Goal: Complete application form: Complete application form

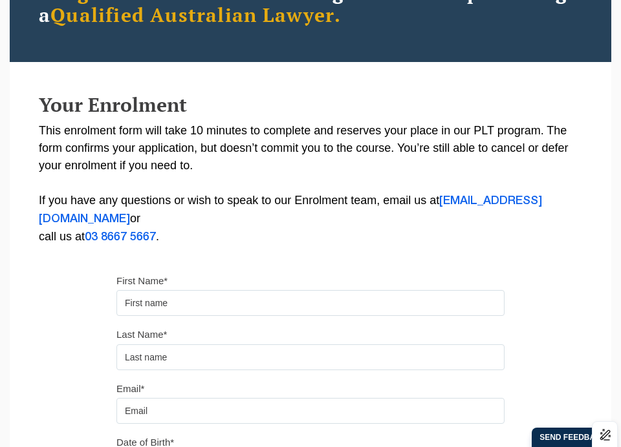
click at [160, 311] on input "First Name*" at bounding box center [310, 303] width 388 height 26
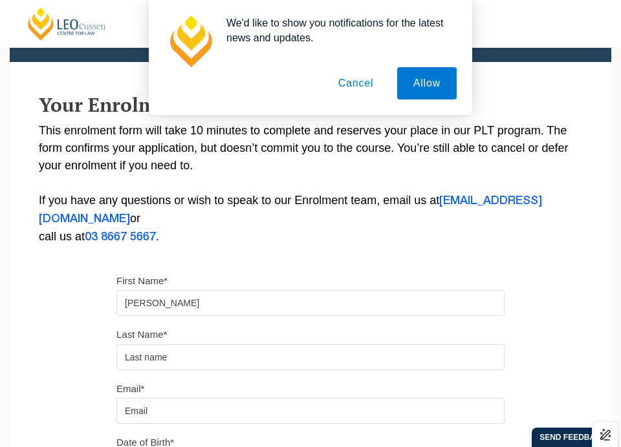
type input "[PERSON_NAME]"
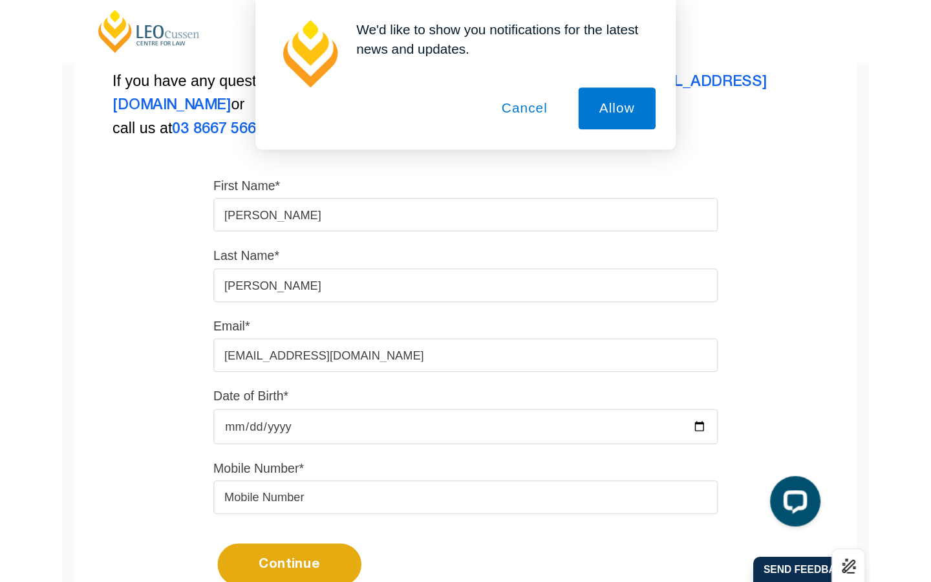
scroll to position [284, 0]
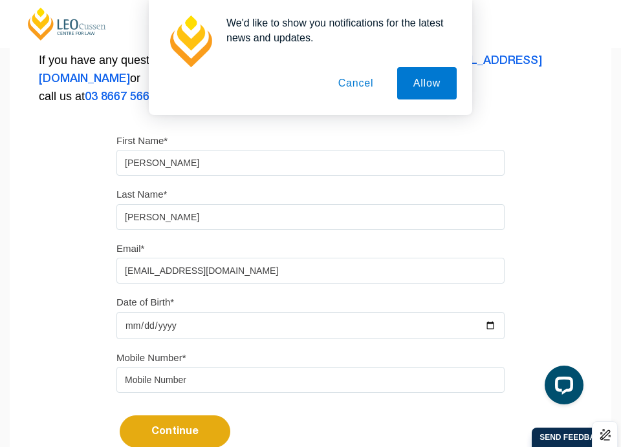
type input "[EMAIL_ADDRESS][DOMAIN_NAME]"
click at [154, 323] on input "Date of Birth*" at bounding box center [310, 325] width 388 height 27
type input "0003-04-15"
click at [150, 331] on input "Date of Birth*" at bounding box center [310, 325] width 388 height 27
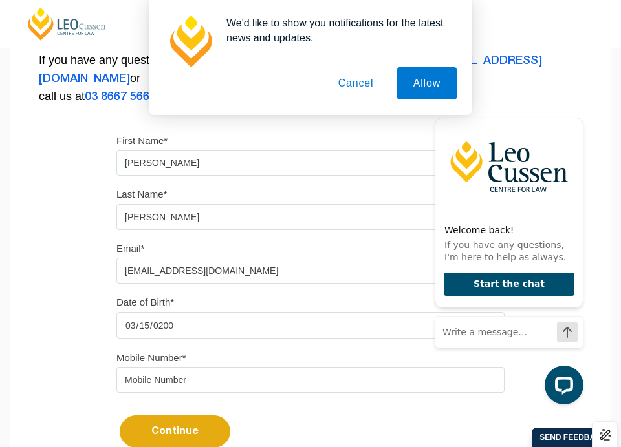
type input "[DATE]"
click at [160, 402] on div "Mobile Number*" at bounding box center [310, 376] width 407 height 54
click at [159, 393] on input "tel" at bounding box center [310, 380] width 388 height 26
type input "0435763557"
click at [174, 427] on button "Continue" at bounding box center [175, 432] width 111 height 32
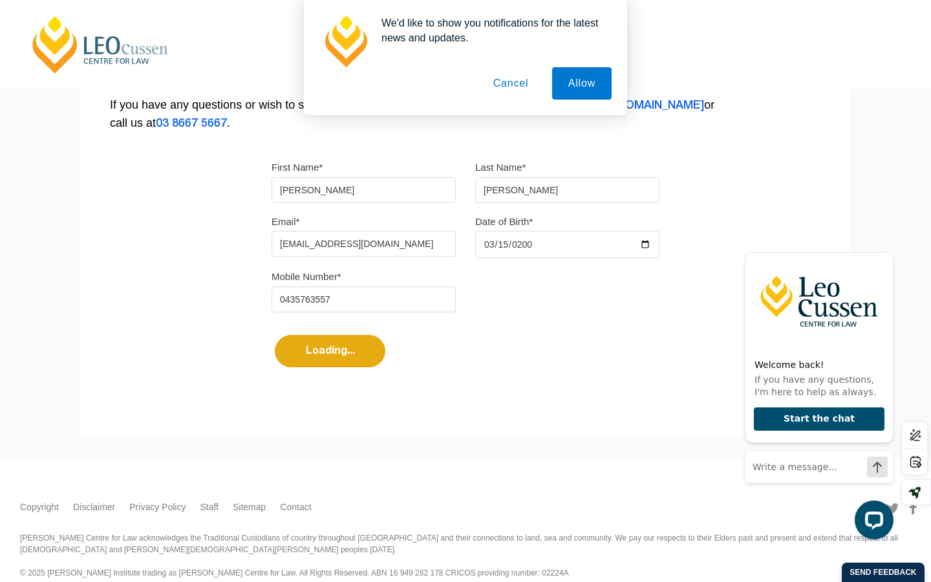
select select
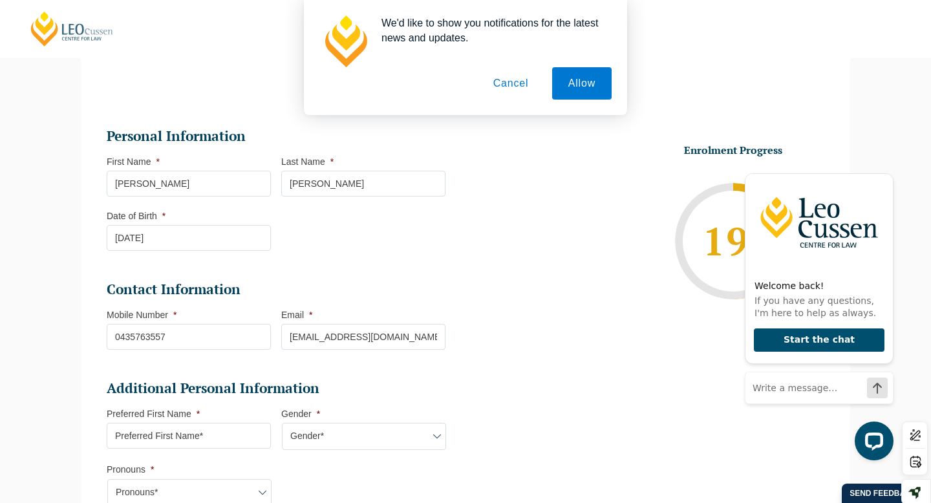
scroll to position [112, 0]
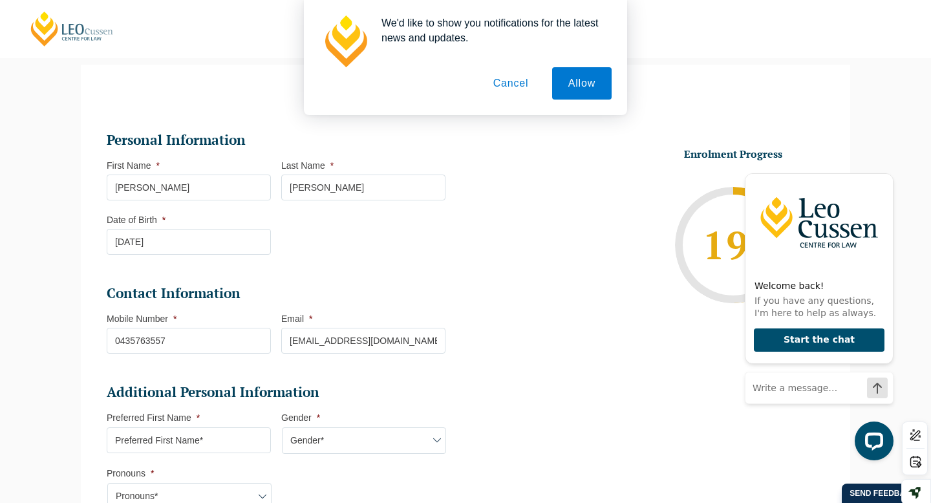
click at [211, 447] on input "Preferred First Name *" at bounding box center [189, 440] width 164 height 26
type input "Liv"
click at [317, 437] on select "Gender* [DEMOGRAPHIC_DATA] [DEMOGRAPHIC_DATA] [DEMOGRAPHIC_DATA] [DEMOGRAPHIC_D…" at bounding box center [364, 440] width 164 height 27
select select "[DEMOGRAPHIC_DATA]"
click at [282, 429] on select "Gender* [DEMOGRAPHIC_DATA] [DEMOGRAPHIC_DATA] [DEMOGRAPHIC_DATA] [DEMOGRAPHIC_D…" at bounding box center [364, 440] width 164 height 27
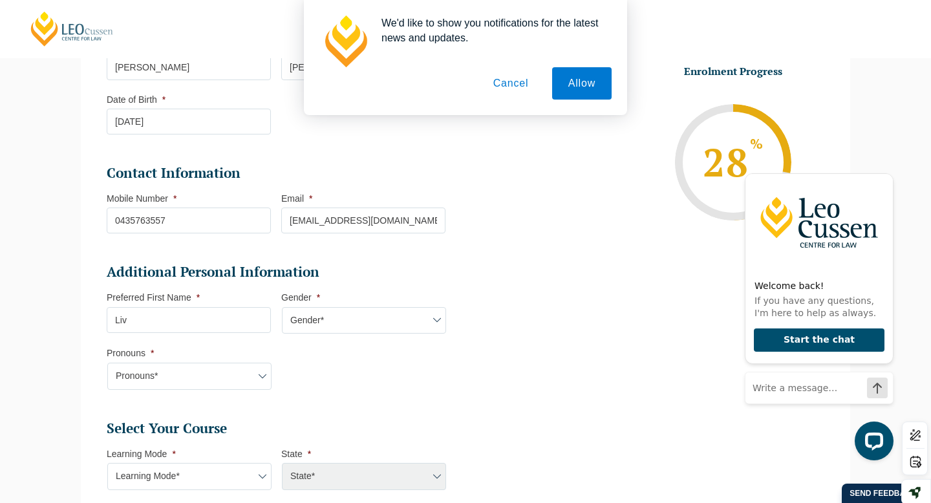
scroll to position [240, 0]
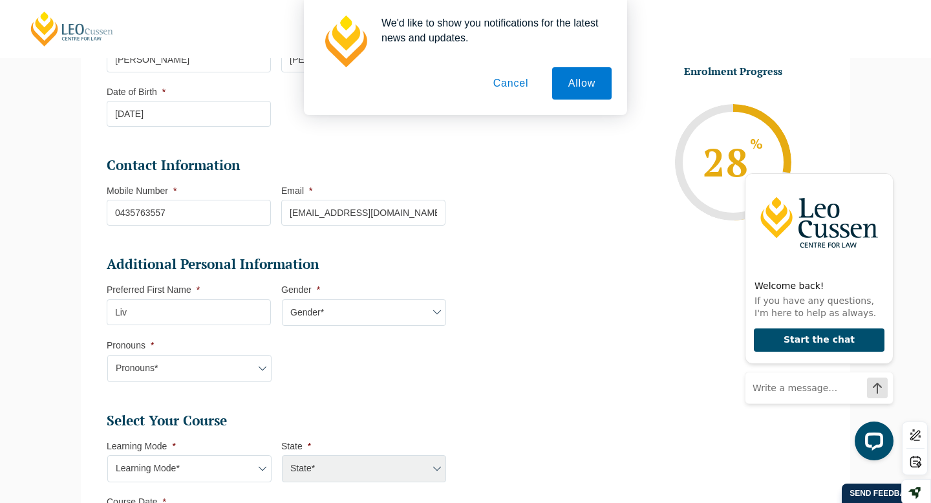
click at [232, 376] on select "Pronouns* She/Her/Hers He/Him/His They/Them/Theirs Other Prefer not to disclose" at bounding box center [189, 368] width 164 height 27
select select "She/Her/Hers"
click at [107, 356] on select "Pronouns* She/Her/Hers He/Him/His They/Them/Theirs Other Prefer not to disclose" at bounding box center [189, 368] width 164 height 27
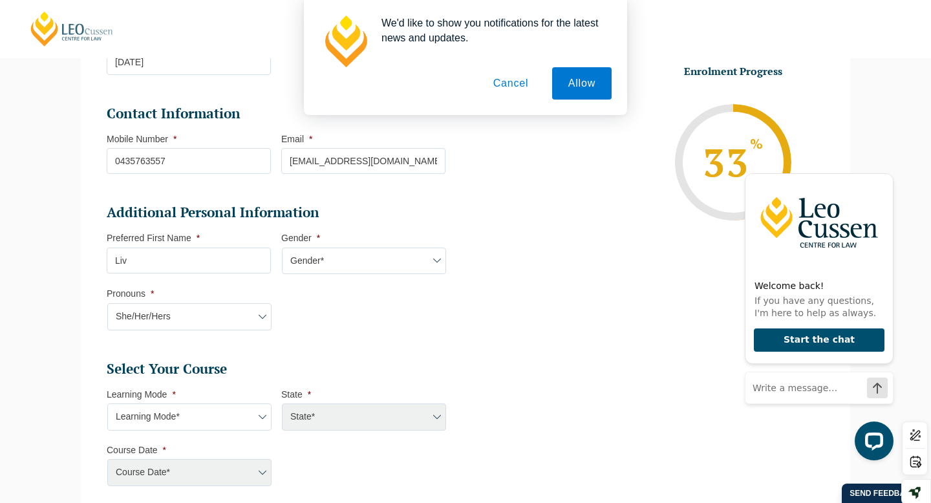
scroll to position [338, 0]
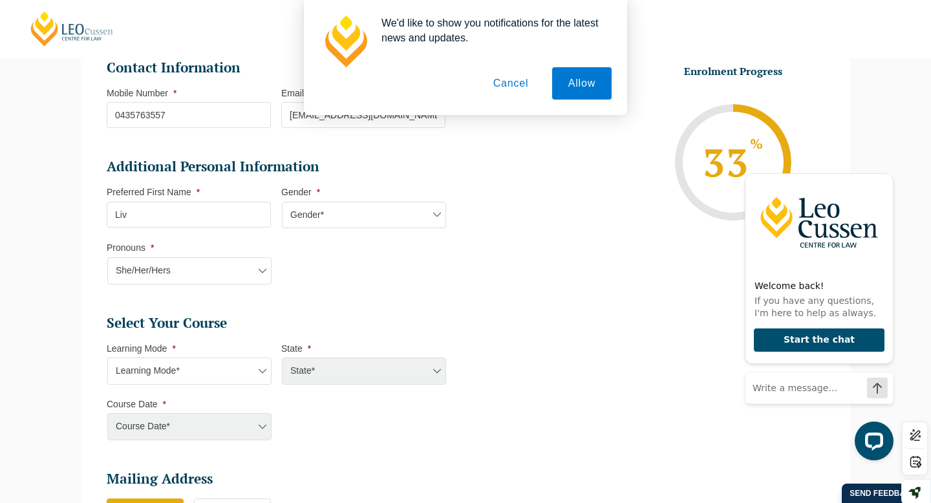
click at [184, 384] on select "Learning Mode* Online Full Time Learning Online Part Time Learning Blended Full…" at bounding box center [189, 371] width 164 height 27
select select "Blended Part Time Learning"
click at [107, 359] on select "Learning Mode* Online Full Time Learning Online Part Time Learning Blended Full…" at bounding box center [189, 371] width 164 height 27
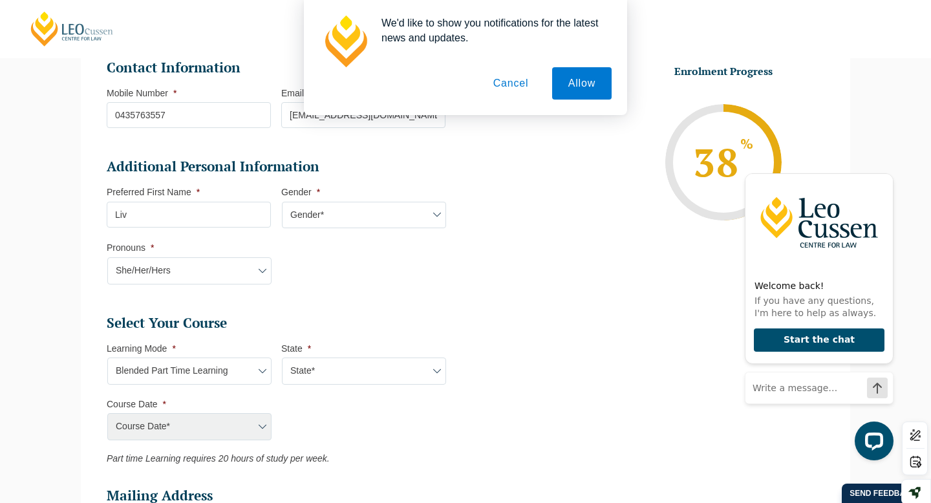
click at [336, 366] on select "State* ACT/[GEOGRAPHIC_DATA] QLD [GEOGRAPHIC_DATA] [GEOGRAPHIC_DATA]" at bounding box center [364, 371] width 164 height 27
select select "VIC"
click at [282, 359] on select "State* ACT/[GEOGRAPHIC_DATA] QLD [GEOGRAPHIC_DATA] [GEOGRAPHIC_DATA]" at bounding box center [364, 371] width 164 height 27
click at [229, 425] on select "Course Date* [DATE] ([DATE] to [DATE]) [DATE] ([DATE] to [DATE]) [DATE] ([DATE]…" at bounding box center [189, 426] width 164 height 27
select select "[DATE] ([DATE] to [DATE])"
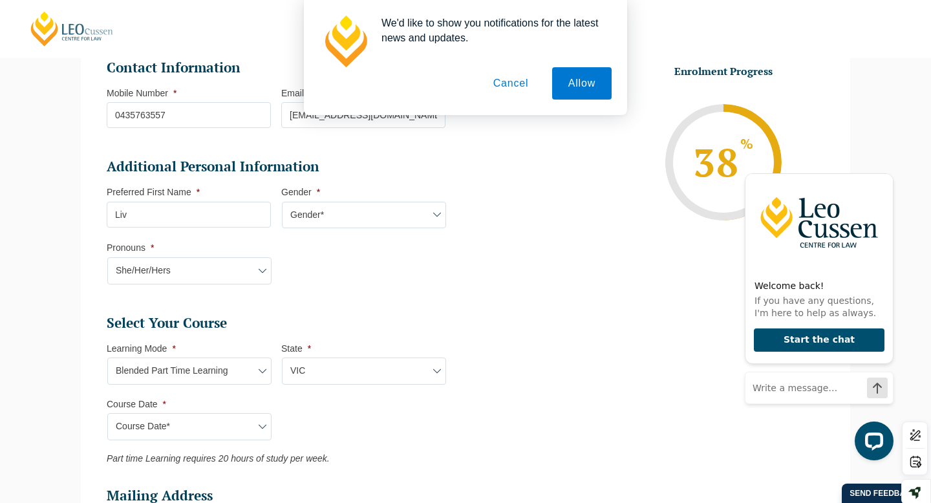
click at [107, 414] on select "Course Date* [DATE] ([DATE] to [DATE]) [DATE] ([DATE] to [DATE]) [DATE] ([DATE]…" at bounding box center [189, 426] width 164 height 27
type input "Intake [DATE] PT"
type input "Practical Legal Training ([GEOGRAPHIC_DATA])"
select select "[PERSON_NAME] (JAN) 2026 Part Time Blended"
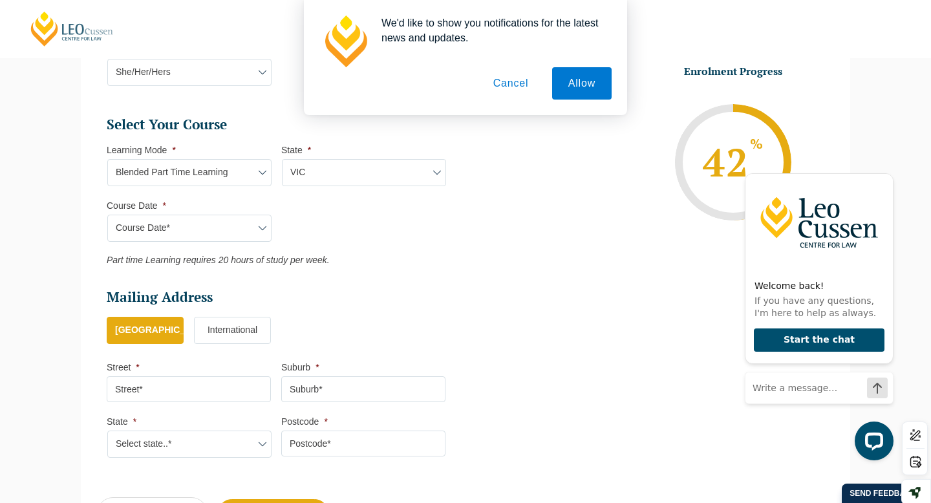
scroll to position [553, 0]
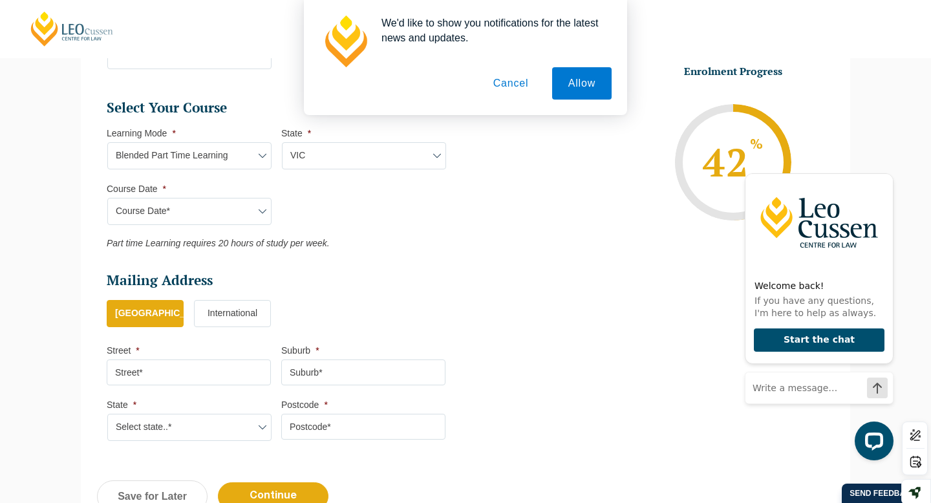
click at [158, 372] on input "Street *" at bounding box center [189, 373] width 164 height 26
click at [132, 350] on label "Street *" at bounding box center [123, 350] width 33 height 10
click at [132, 360] on input "Street *" at bounding box center [189, 373] width 164 height 26
click at [136, 314] on label "[GEOGRAPHIC_DATA]" at bounding box center [145, 313] width 77 height 27
click at [0, 0] on input "[GEOGRAPHIC_DATA]" at bounding box center [0, 0] width 0 height 0
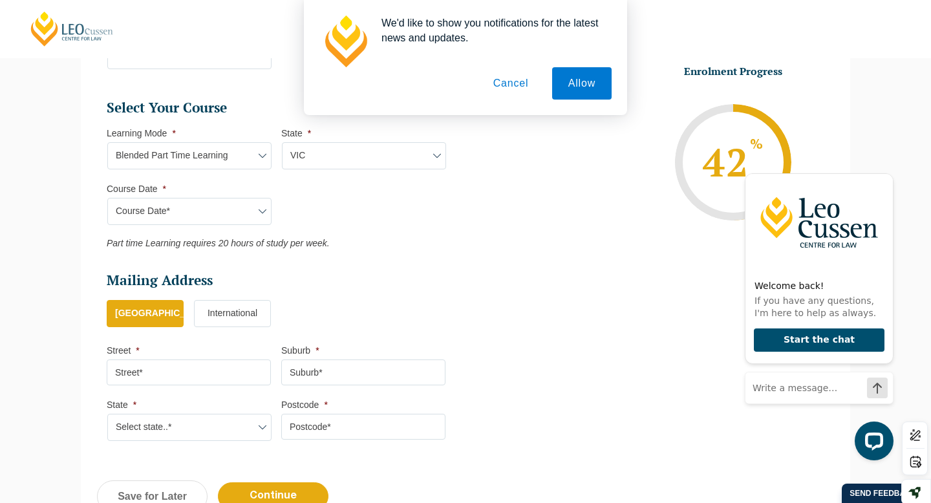
click at [139, 359] on li "Street *" at bounding box center [194, 365] width 175 height 41
click at [134, 369] on input "Street *" at bounding box center [189, 373] width 164 height 26
type input "1/2 [PERSON_NAME] Court"
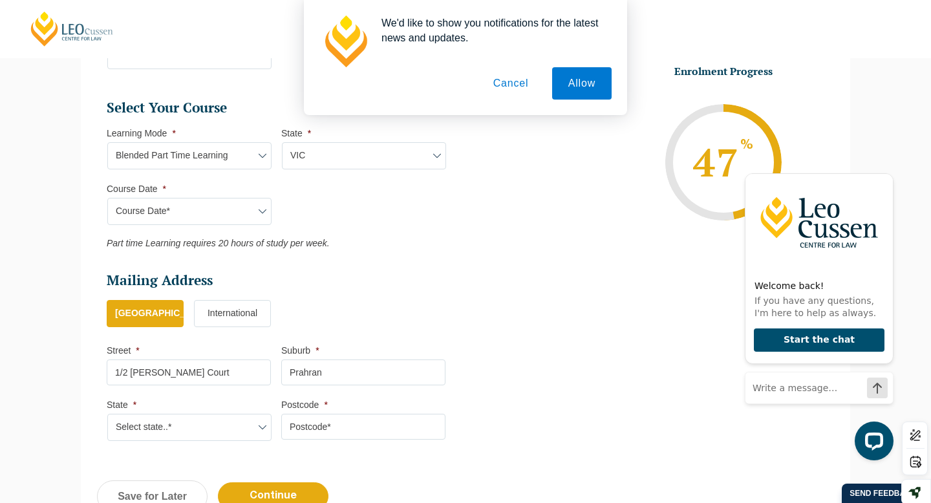
type input "Prahran"
click at [141, 436] on select "Select state..* [GEOGRAPHIC_DATA] [GEOGRAPHIC_DATA] [GEOGRAPHIC_DATA] SA [GEOGR…" at bounding box center [189, 427] width 164 height 27
select select "VIC"
click at [107, 416] on select "Select state..* [GEOGRAPHIC_DATA] [GEOGRAPHIC_DATA] [GEOGRAPHIC_DATA] SA [GEOGR…" at bounding box center [189, 427] width 164 height 27
click at [298, 429] on input "Postcode *" at bounding box center [363, 427] width 164 height 26
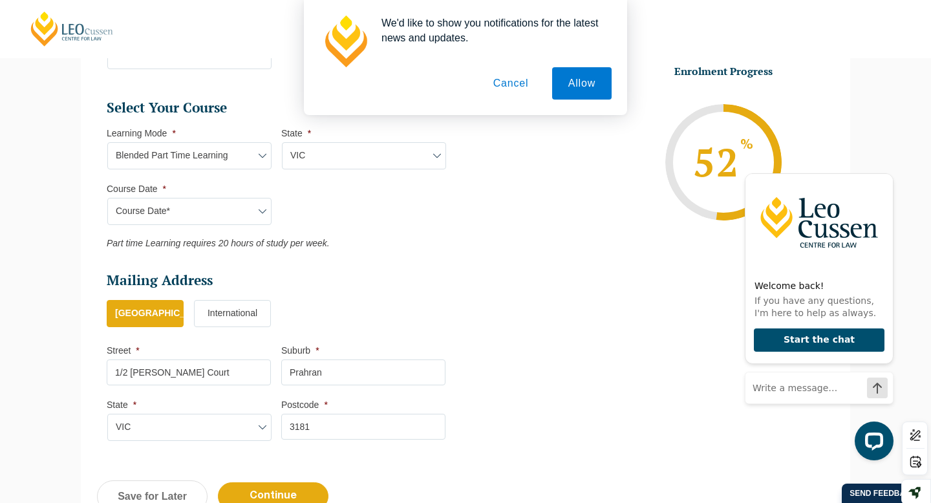
type input "3181"
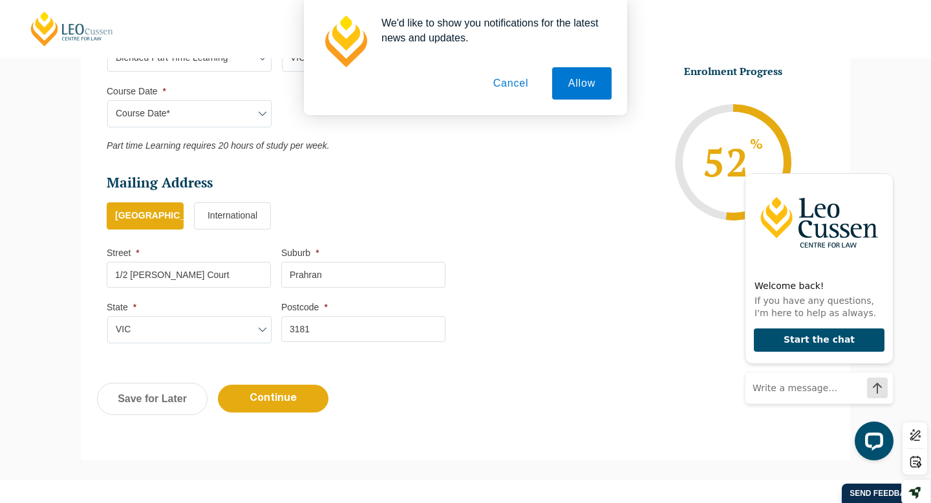
scroll to position [678, 0]
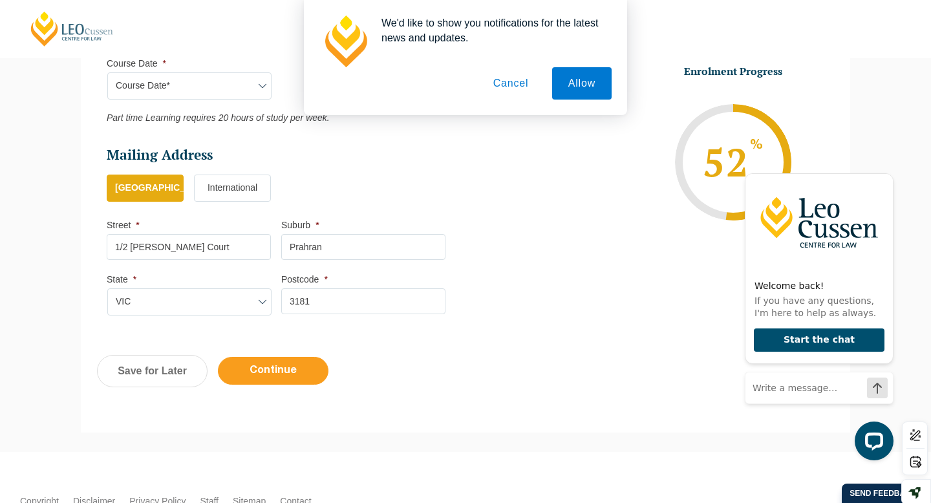
click at [267, 373] on input "Continue" at bounding box center [273, 371] width 111 height 28
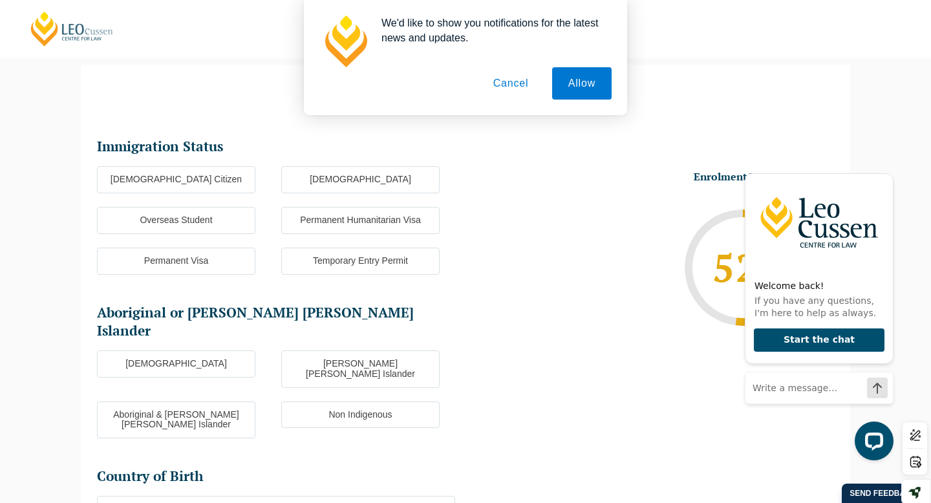
scroll to position [0, 0]
click at [174, 178] on label "[DEMOGRAPHIC_DATA] Citizen" at bounding box center [176, 179] width 158 height 27
click at [0, 0] on input "[DEMOGRAPHIC_DATA] Citizen" at bounding box center [0, 0] width 0 height 0
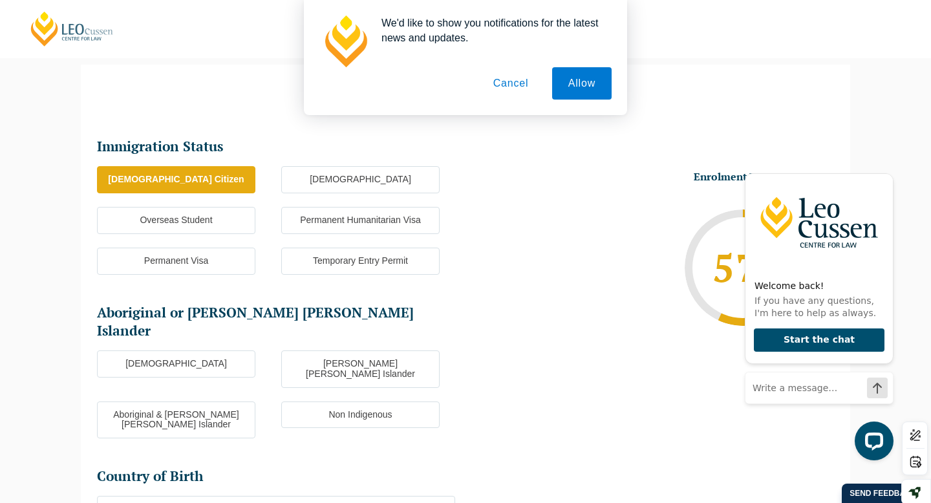
click at [331, 402] on label "Non Indigenous" at bounding box center [360, 415] width 158 height 27
click at [0, 0] on input "Non Indigenous" at bounding box center [0, 0] width 0 height 0
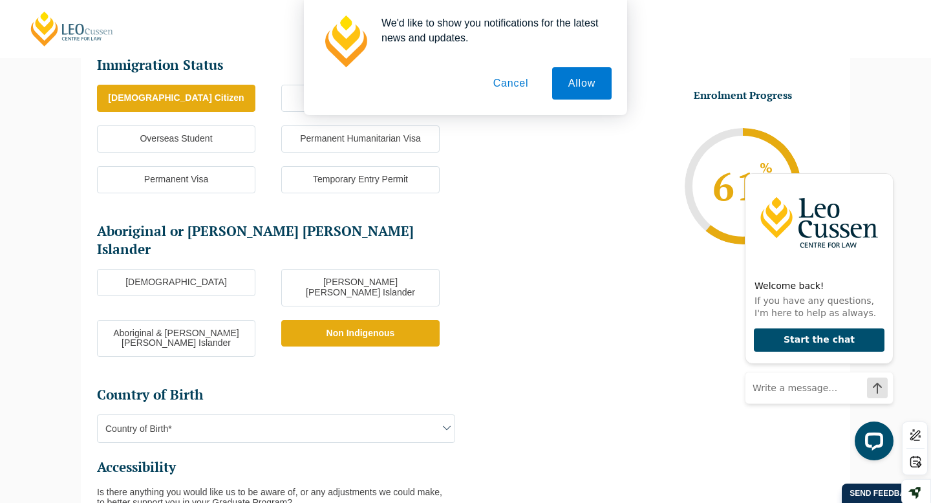
scroll to position [213, 0]
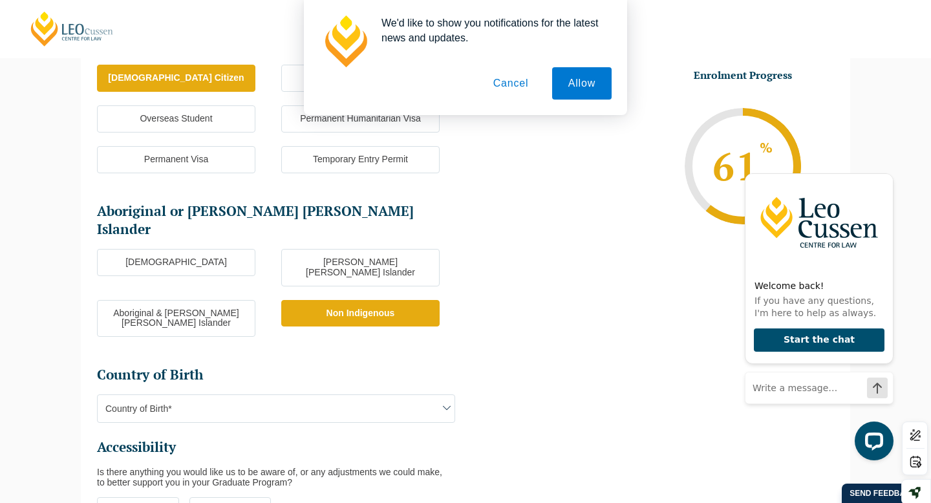
click at [305, 395] on span "Country of Birth*" at bounding box center [276, 408] width 357 height 27
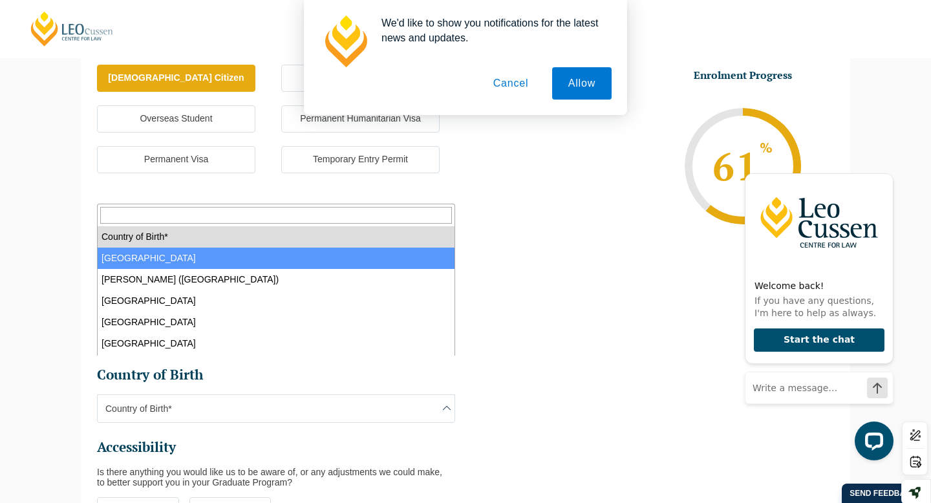
select select "Australia 1101"
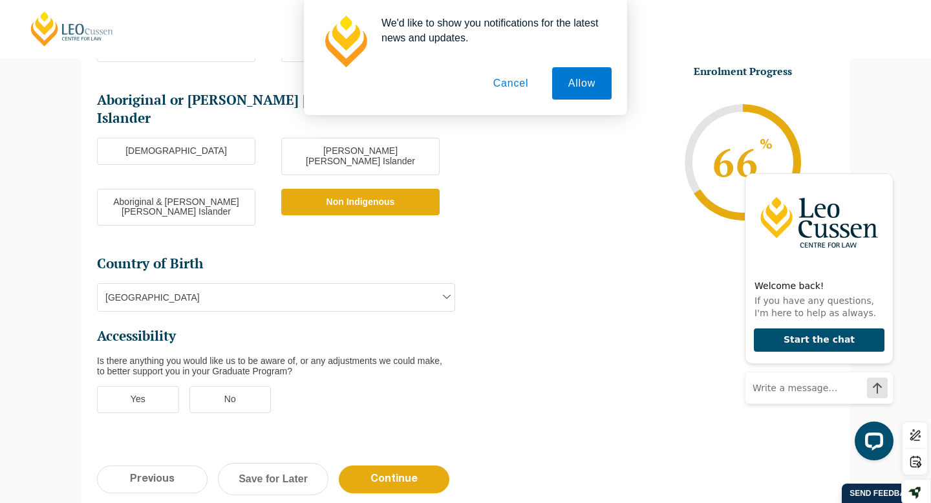
scroll to position [326, 0]
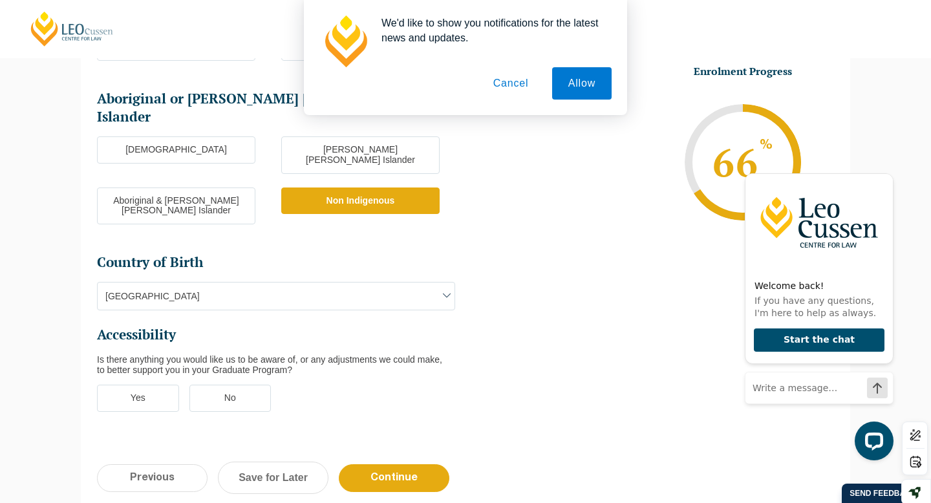
click at [227, 385] on label "No" at bounding box center [230, 398] width 82 height 27
click at [0, 0] on input "No" at bounding box center [0, 0] width 0 height 0
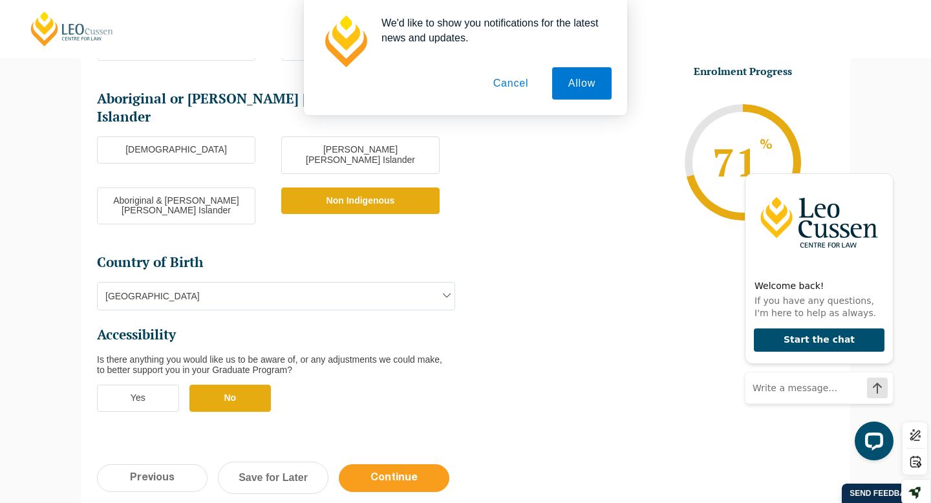
click at [404, 447] on input "Continue" at bounding box center [394, 478] width 111 height 28
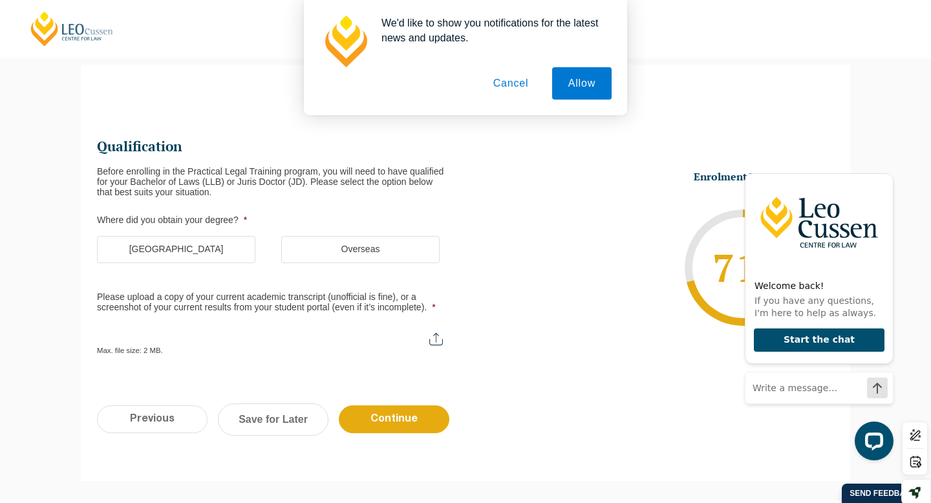
scroll to position [0, 0]
click at [519, 85] on button "Cancel" at bounding box center [511, 83] width 68 height 32
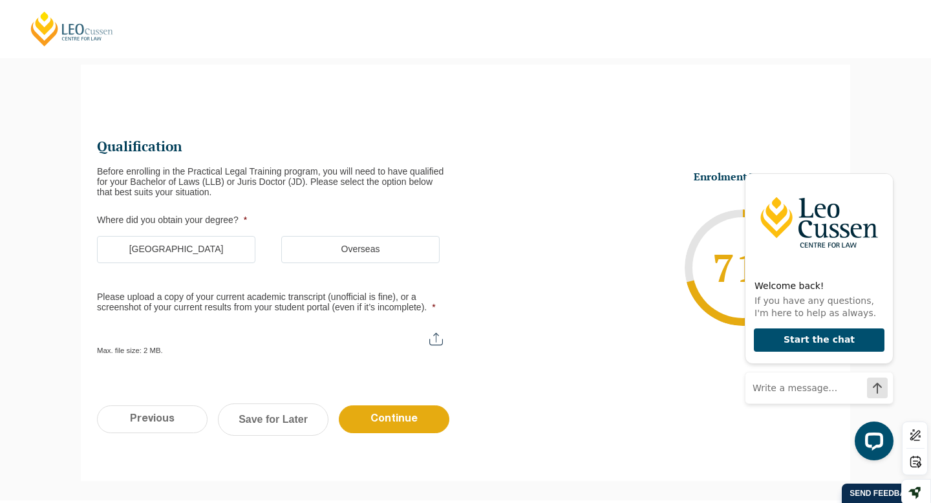
click at [197, 242] on label "[GEOGRAPHIC_DATA]" at bounding box center [176, 249] width 158 height 27
click at [0, 0] on input "[GEOGRAPHIC_DATA]" at bounding box center [0, 0] width 0 height 0
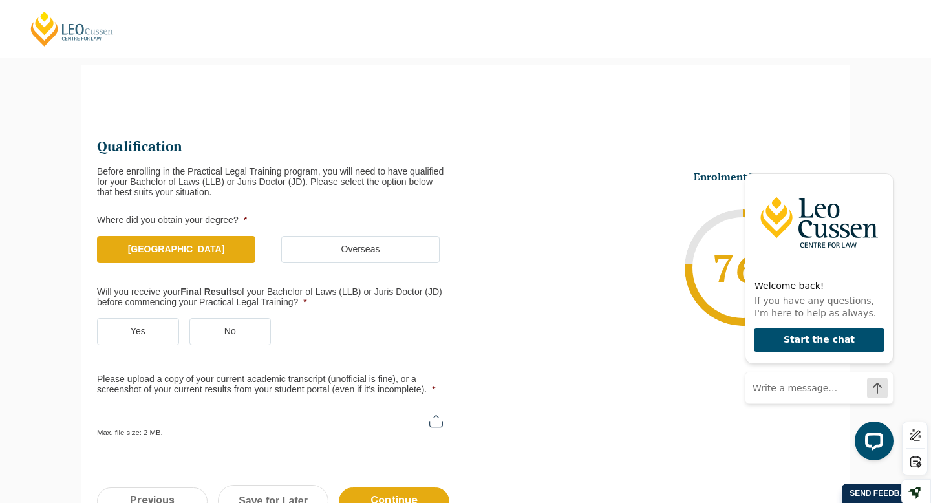
click at [153, 317] on li "Will you receive your Final Results of your Bachelor of Laws (LLB) or Juris Doc…" at bounding box center [281, 323] width 369 height 72
click at [144, 332] on label "Yes" at bounding box center [138, 331] width 82 height 27
click at [0, 0] on input "Yes" at bounding box center [0, 0] width 0 height 0
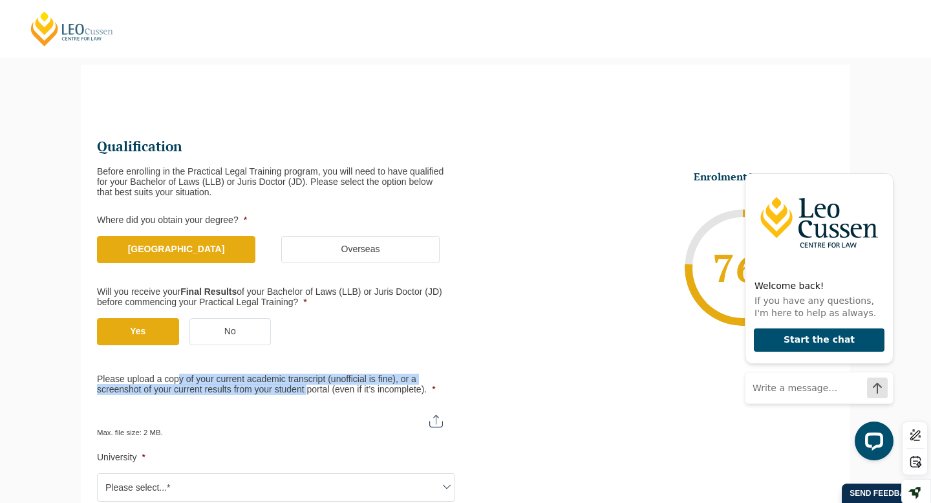
drag, startPoint x: 180, startPoint y: 382, endPoint x: 322, endPoint y: 397, distance: 142.4
click at [322, 397] on ul "Qualification Before enrolling in the Practical Legal Training program, you wil…" at bounding box center [281, 348] width 369 height 421
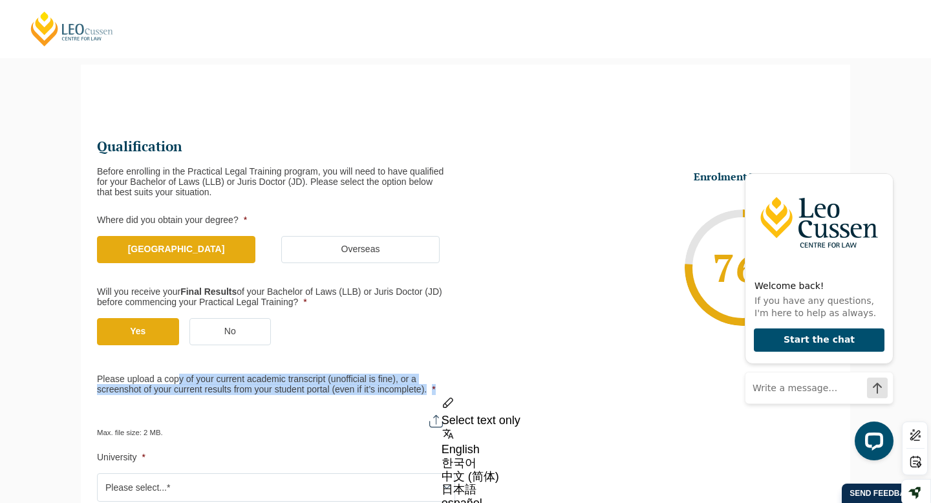
click at [322, 397] on ul "Qualification Before enrolling in the Practical Legal Training program, you wil…" at bounding box center [281, 348] width 369 height 421
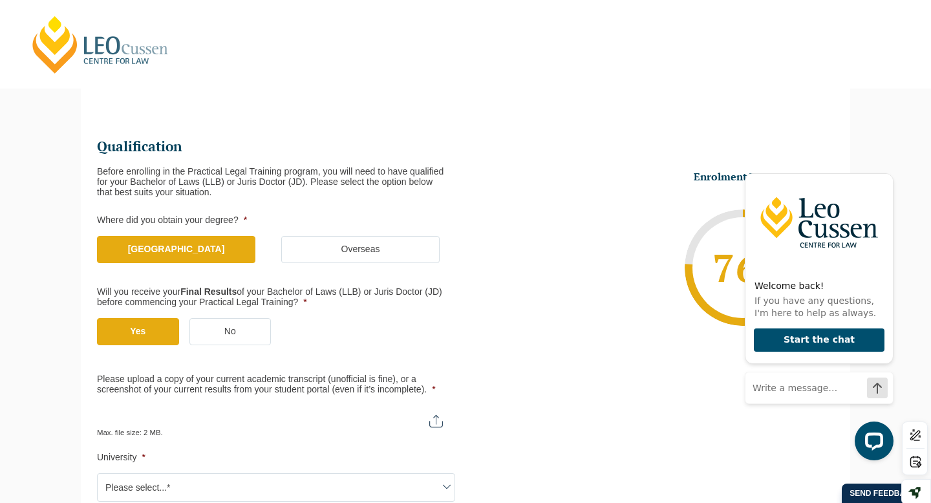
click at [171, 418] on input "Please upload a copy of your current academic transcript (unofficial is fine), …" at bounding box center [276, 416] width 358 height 22
type input "C:\fakepath\[DATE] [PERSON_NAME] unofficial academic transcript.pdf"
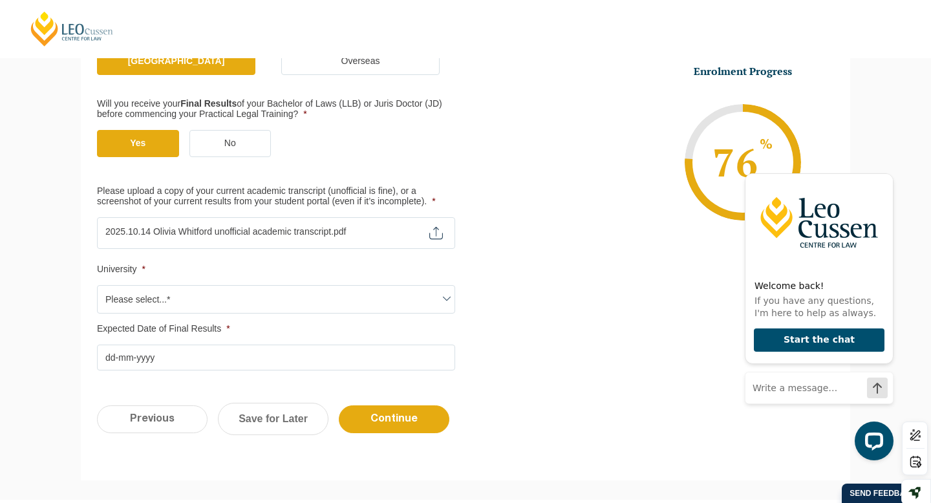
scroll to position [346, 0]
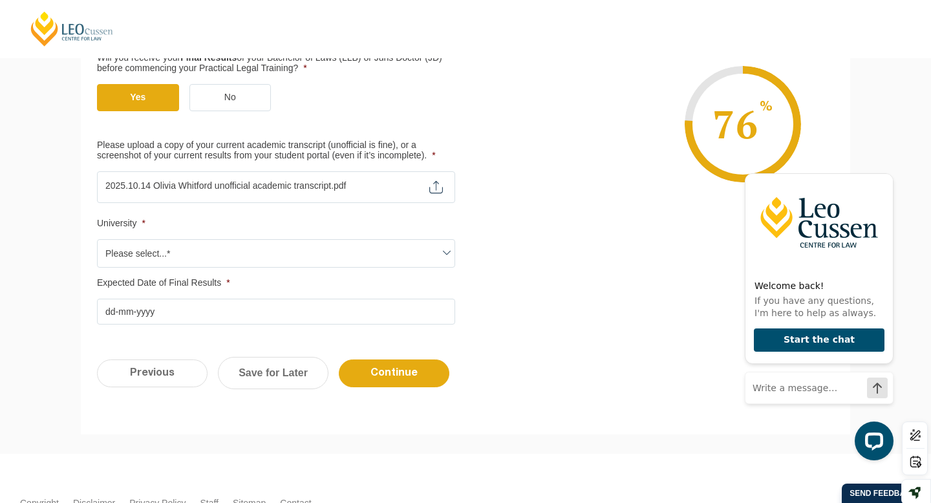
click at [309, 262] on span "Please select...*" at bounding box center [276, 253] width 357 height 27
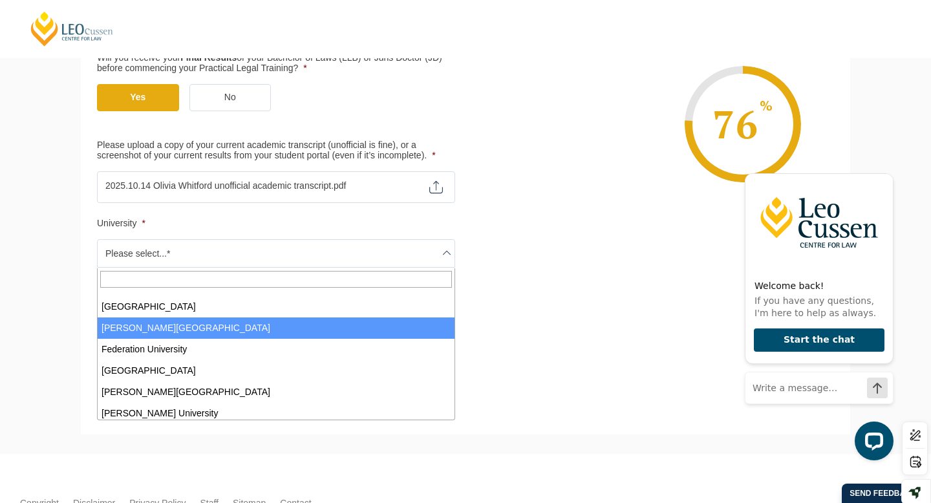
scroll to position [159, 0]
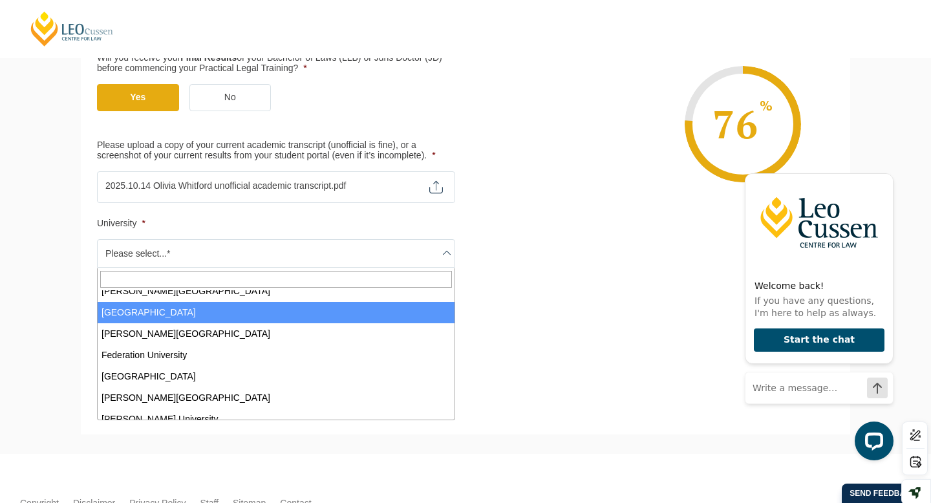
select select "[GEOGRAPHIC_DATA]"
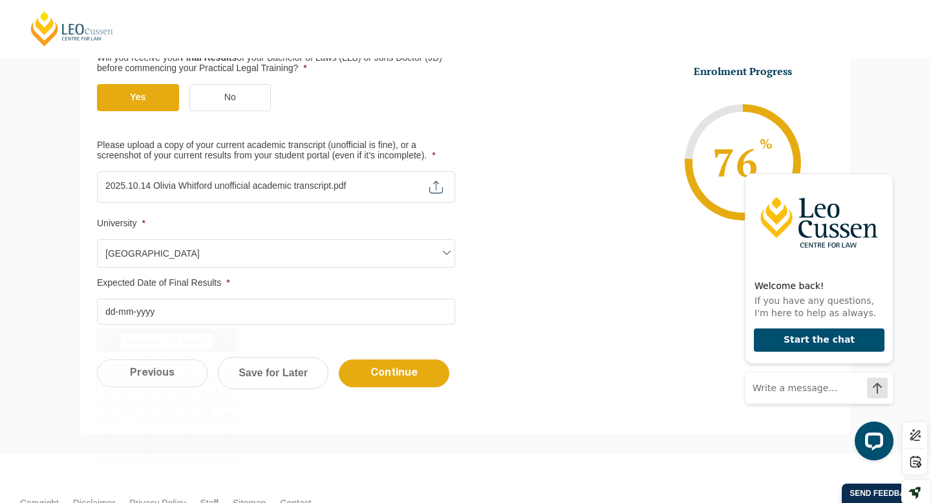
click at [164, 311] on input "Expected Date of Final Results *" at bounding box center [276, 312] width 358 height 26
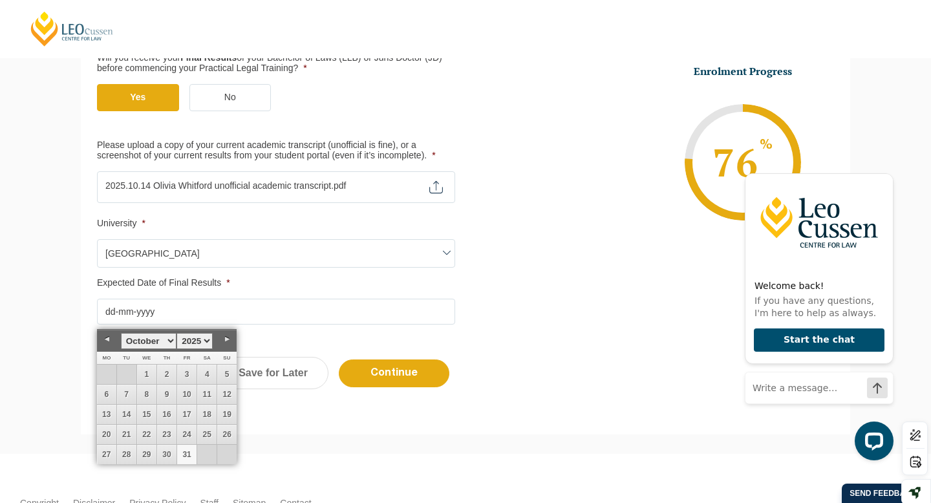
click at [193, 447] on link "31" at bounding box center [186, 454] width 19 height 19
type input "[DATE]"
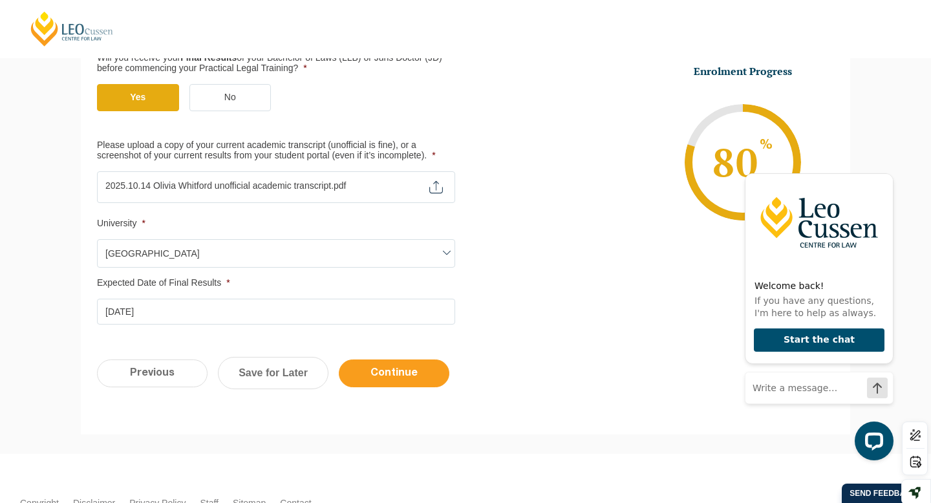
click at [413, 371] on input "Continue" at bounding box center [394, 374] width 111 height 28
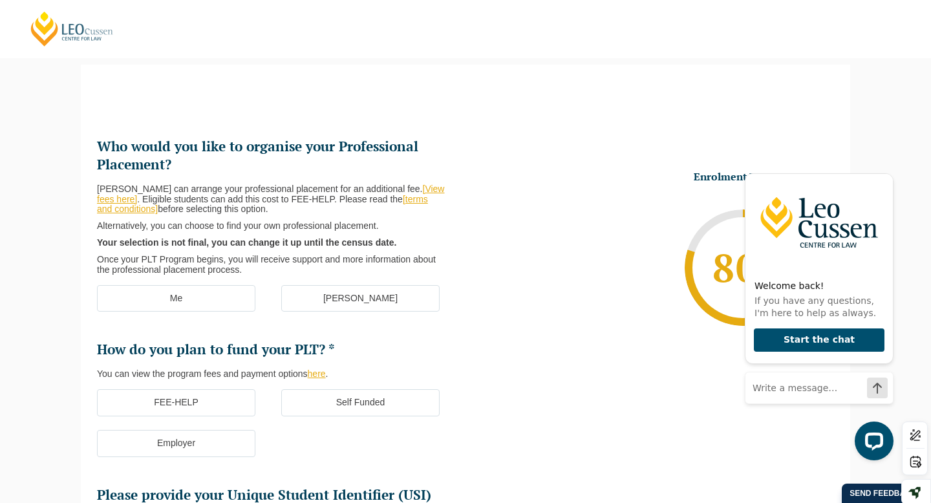
scroll to position [0, 0]
click at [224, 305] on label "Me" at bounding box center [176, 298] width 158 height 27
click at [0, 0] on input "Me" at bounding box center [0, 0] width 0 height 0
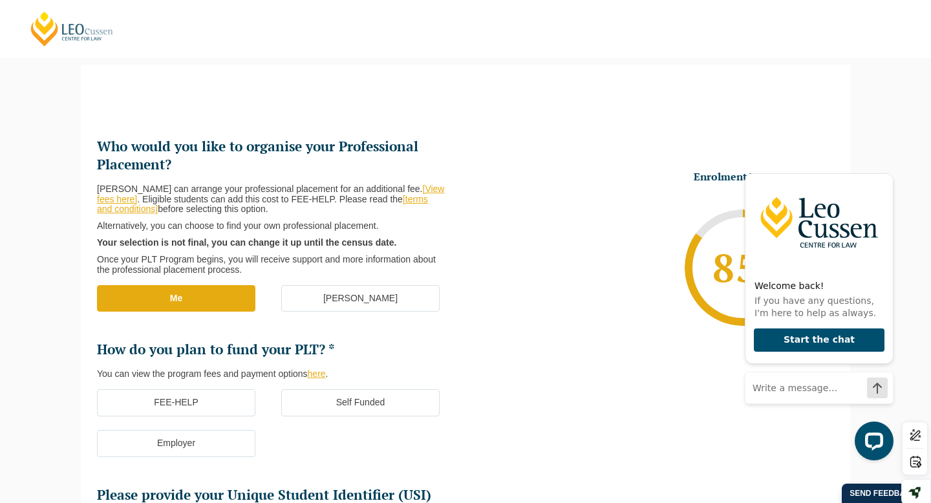
click at [509, 213] on li "Enrolment Progress 85 % Form Progress Download Course Guide [EMAIL_ADDRESS][DOM…" at bounding box center [650, 267] width 369 height 195
